Goal: Understand process/instructions

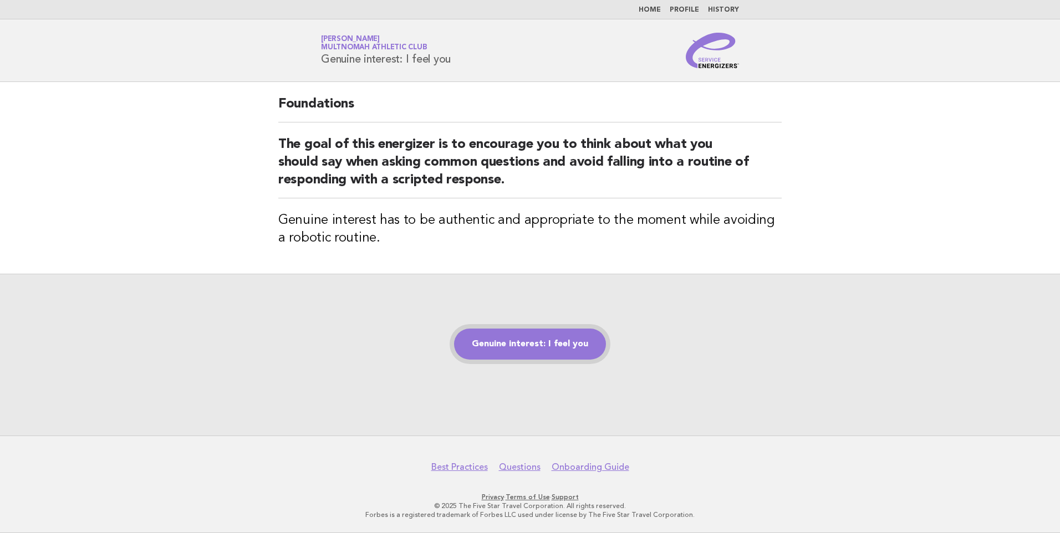
click at [540, 347] on link "Genuine interest: I feel you" at bounding box center [530, 344] width 152 height 31
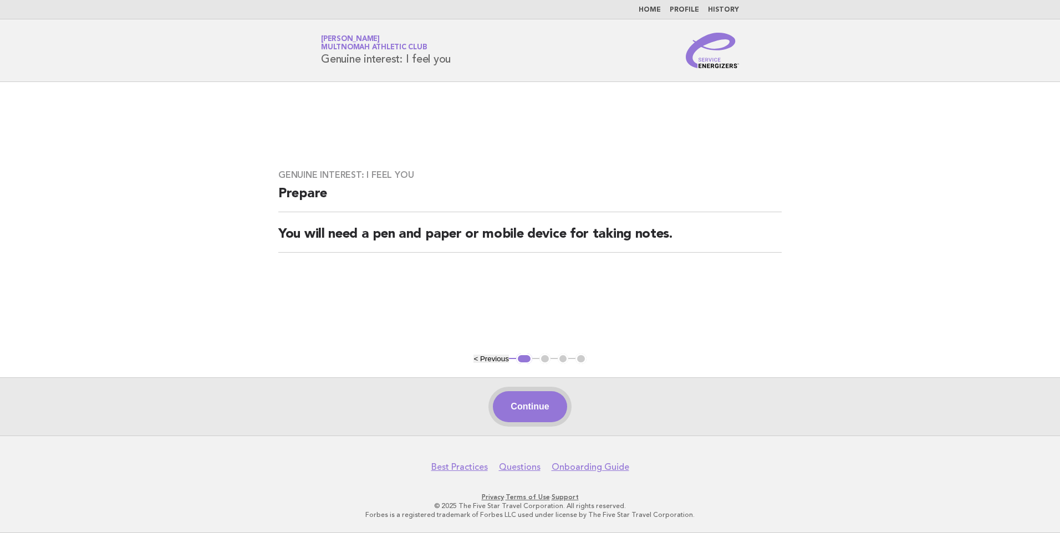
click at [540, 409] on button "Continue" at bounding box center [530, 407] width 74 height 31
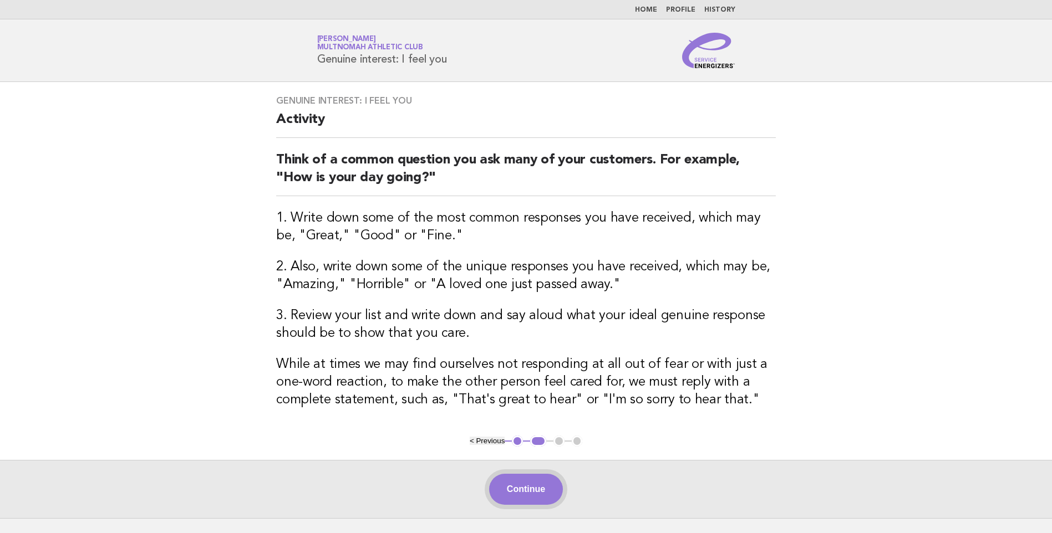
click at [551, 486] on button "Continue" at bounding box center [526, 489] width 74 height 31
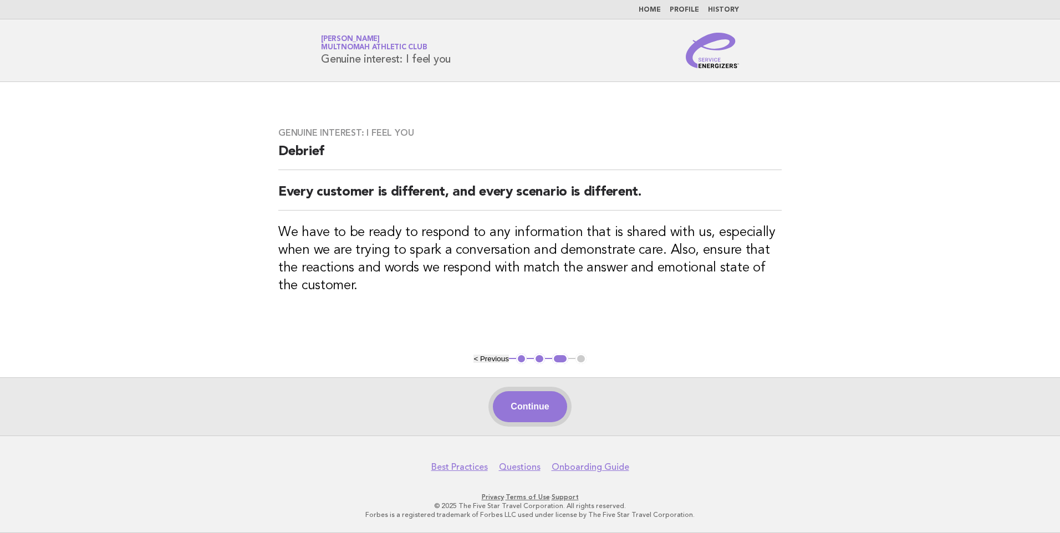
click at [542, 399] on button "Continue" at bounding box center [530, 407] width 74 height 31
